Goal: Task Accomplishment & Management: Manage account settings

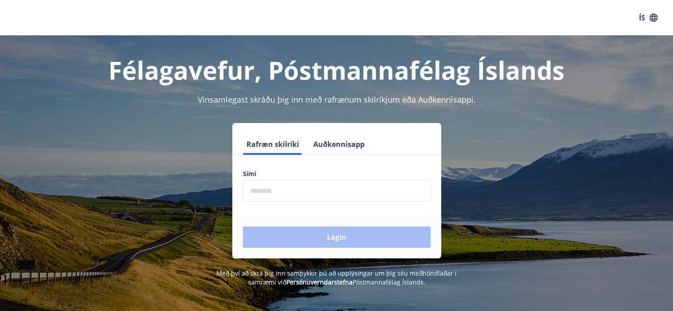
click at [270, 191] on input "phone" at bounding box center [337, 191] width 188 height 22
click at [180, 123] on div "Rafræn skilríki Auðkennisapp Sími ​ Login" at bounding box center [337, 190] width 616 height 135
